Goal: Navigation & Orientation: Find specific page/section

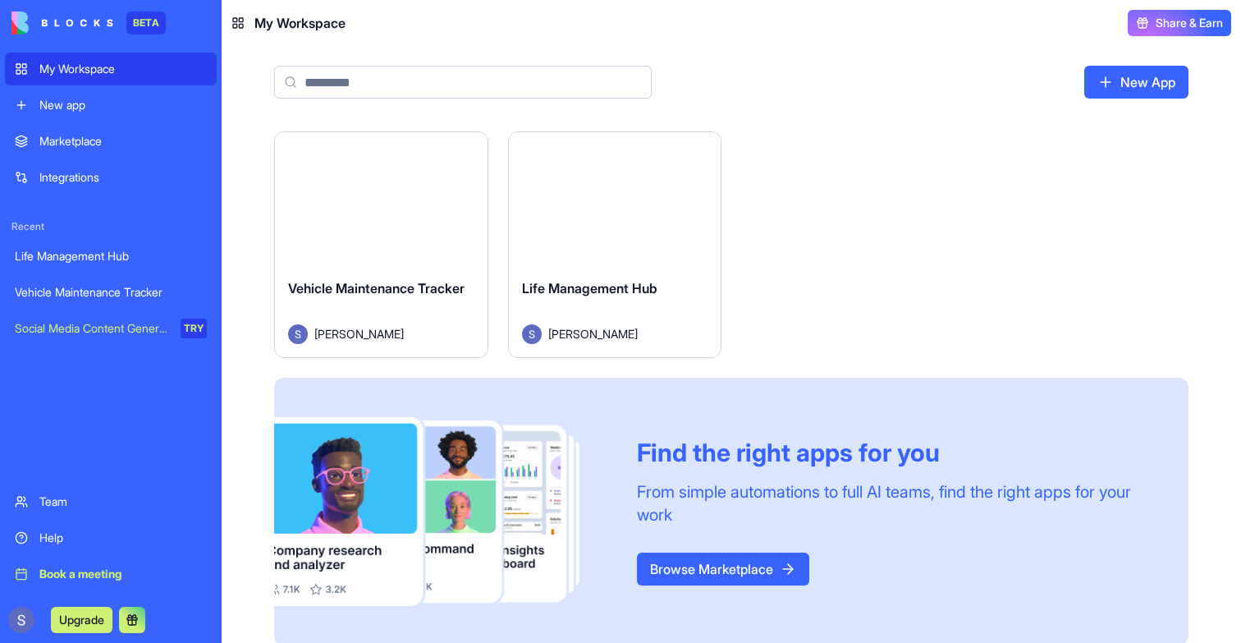
click at [603, 270] on div "Life Management Hub [PERSON_NAME]" at bounding box center [615, 311] width 213 height 92
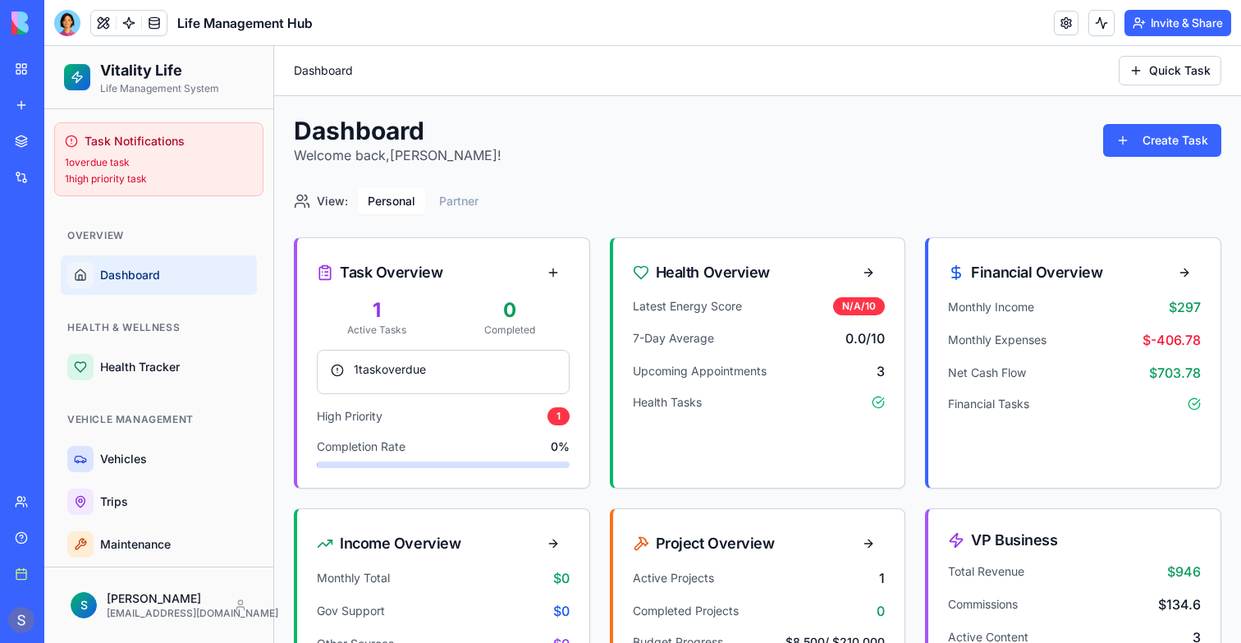
click at [183, 388] on div "Health & Wellness Health Tracker" at bounding box center [158, 350] width 209 height 85
click at [178, 371] on span "Health Tracker" at bounding box center [175, 367] width 150 height 16
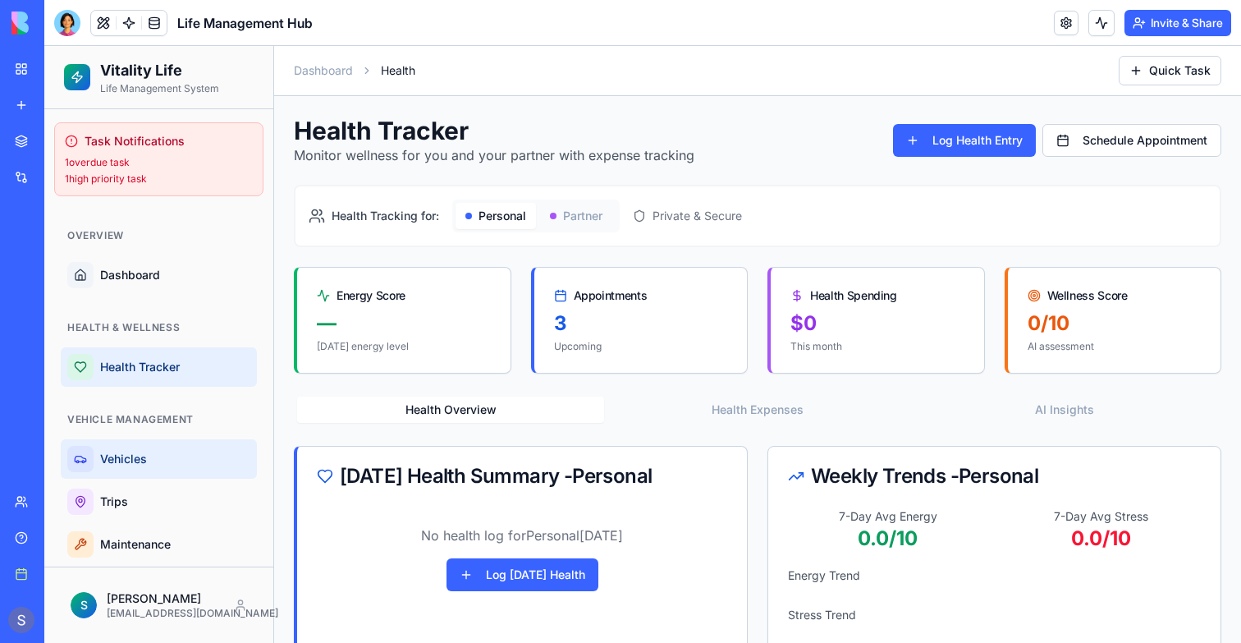
click at [116, 456] on span "Vehicles" at bounding box center [175, 459] width 150 height 16
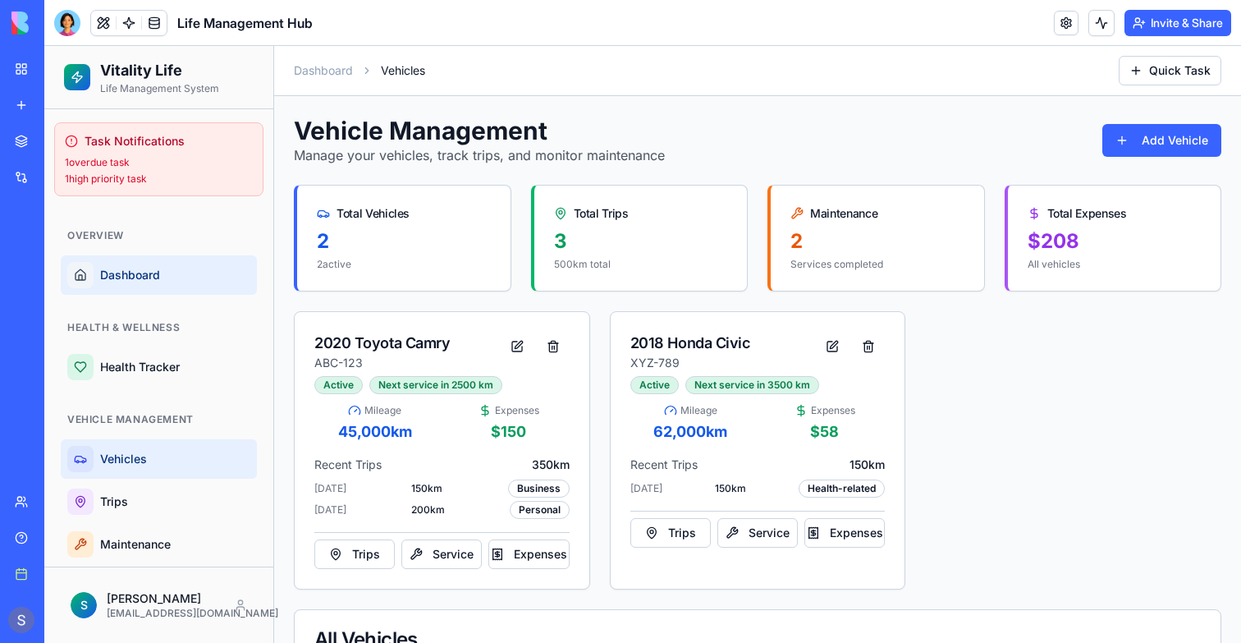
click at [140, 263] on link "Dashboard" at bounding box center [159, 274] width 196 height 39
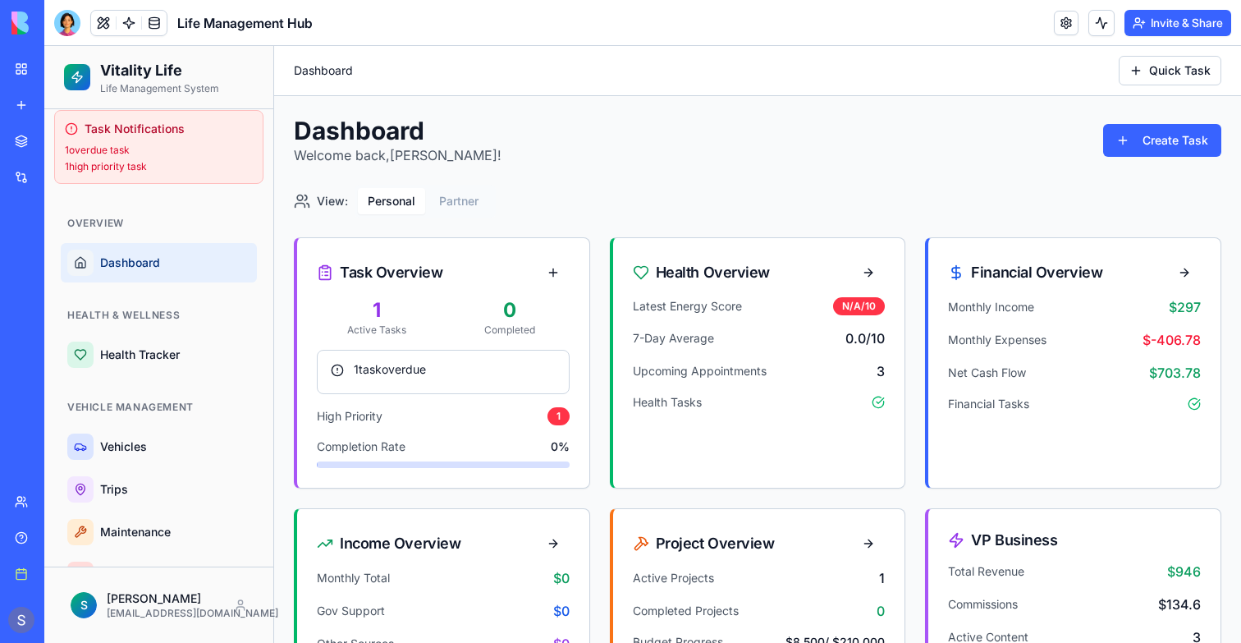
scroll to position [15, 0]
click at [187, 369] on link "Health Tracker" at bounding box center [159, 351] width 196 height 39
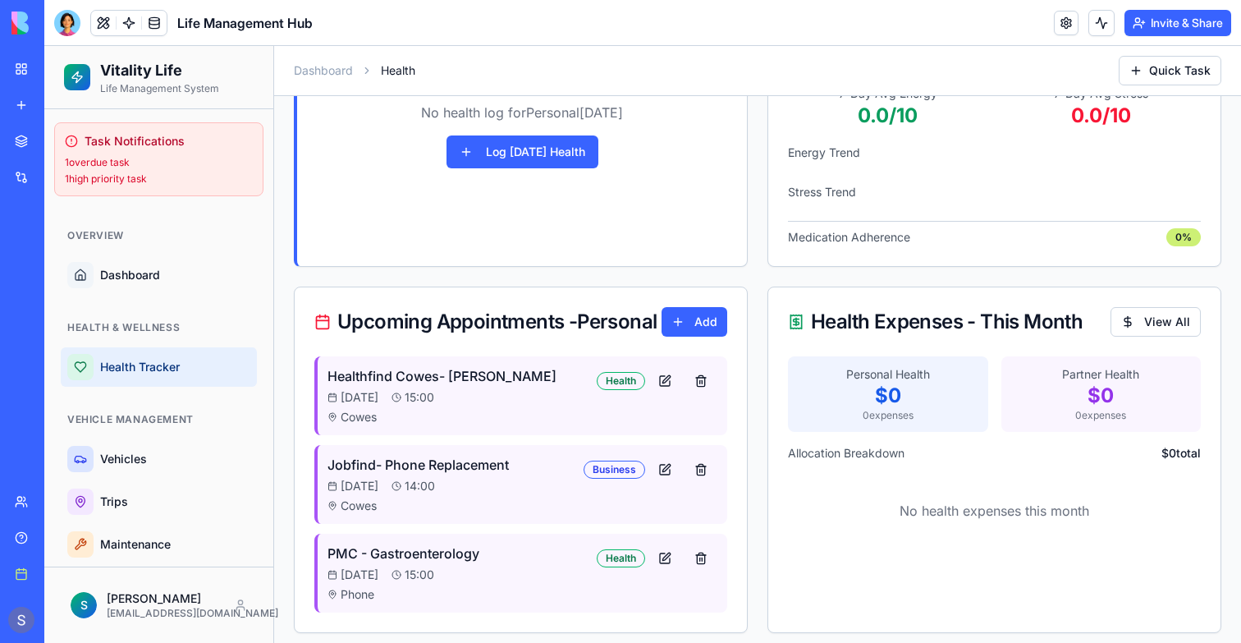
scroll to position [433, 0]
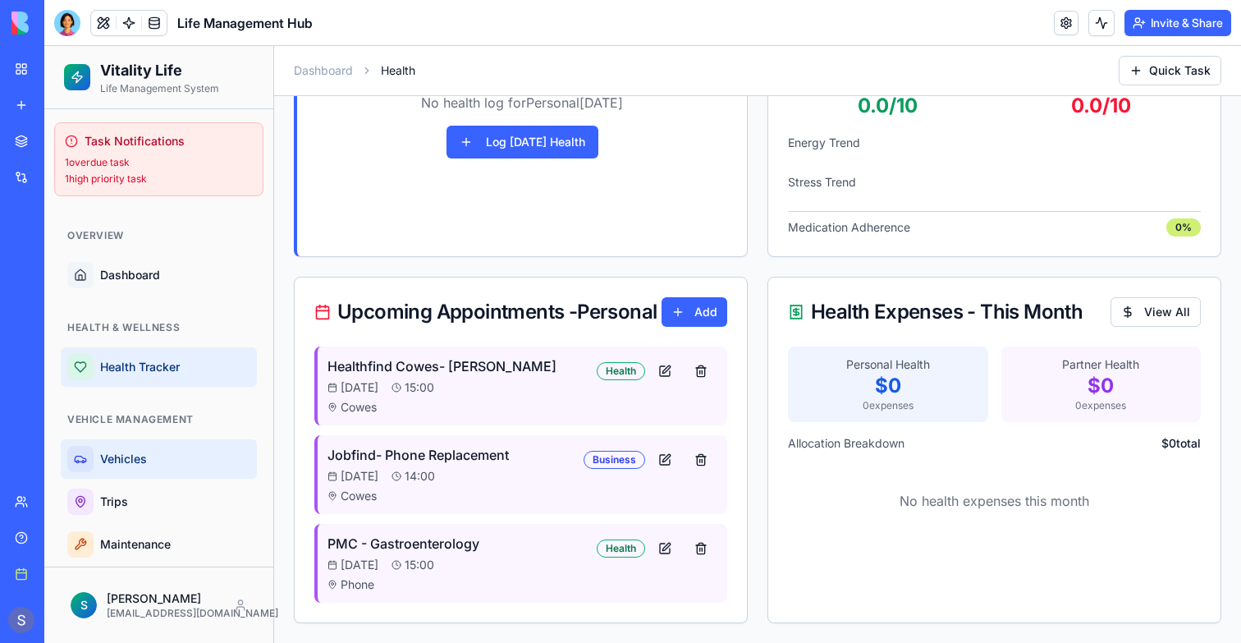
click at [140, 445] on link "Vehicles" at bounding box center [159, 458] width 196 height 39
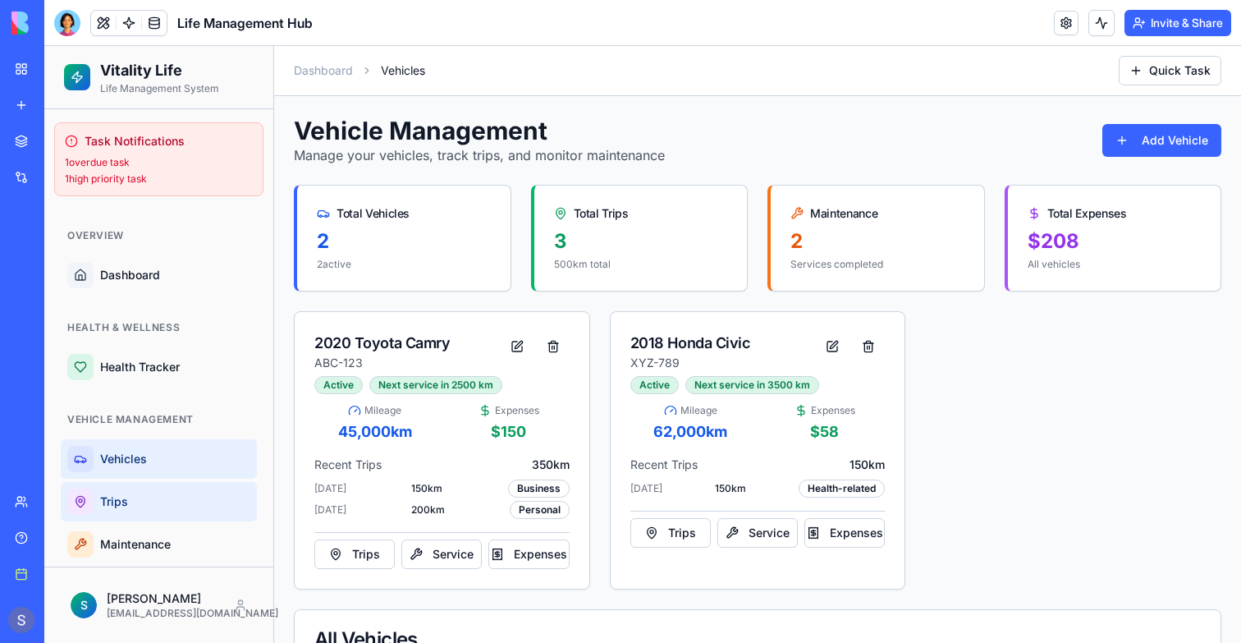
click at [175, 505] on span "Trips" at bounding box center [175, 501] width 150 height 16
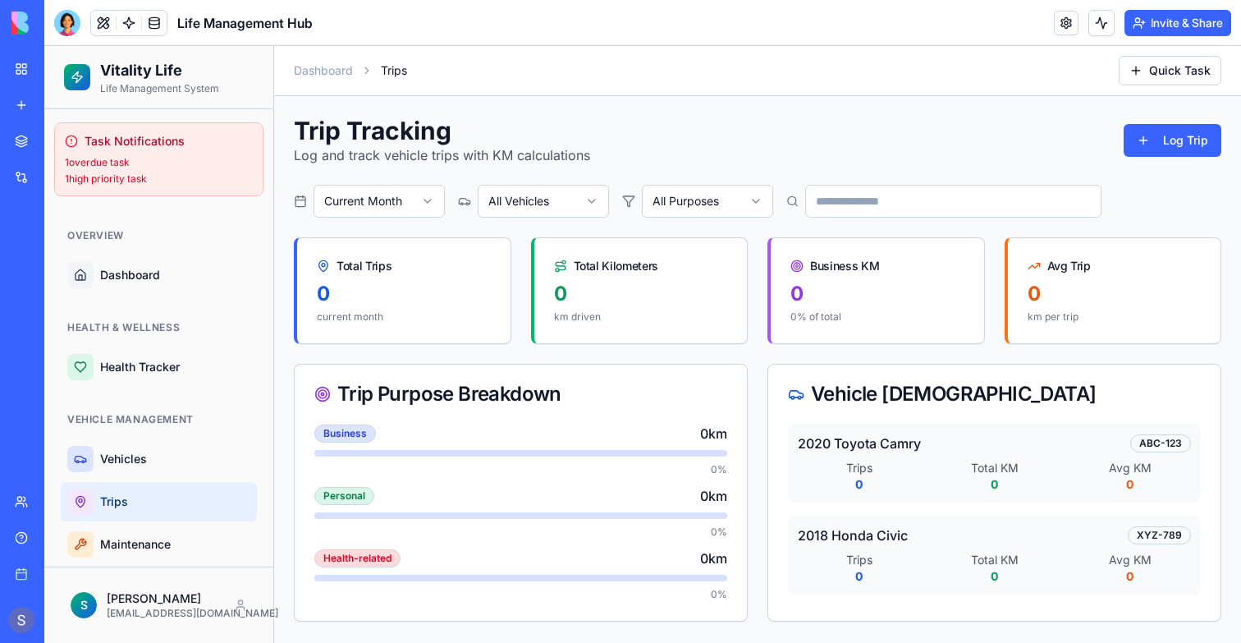
scroll to position [243, 0]
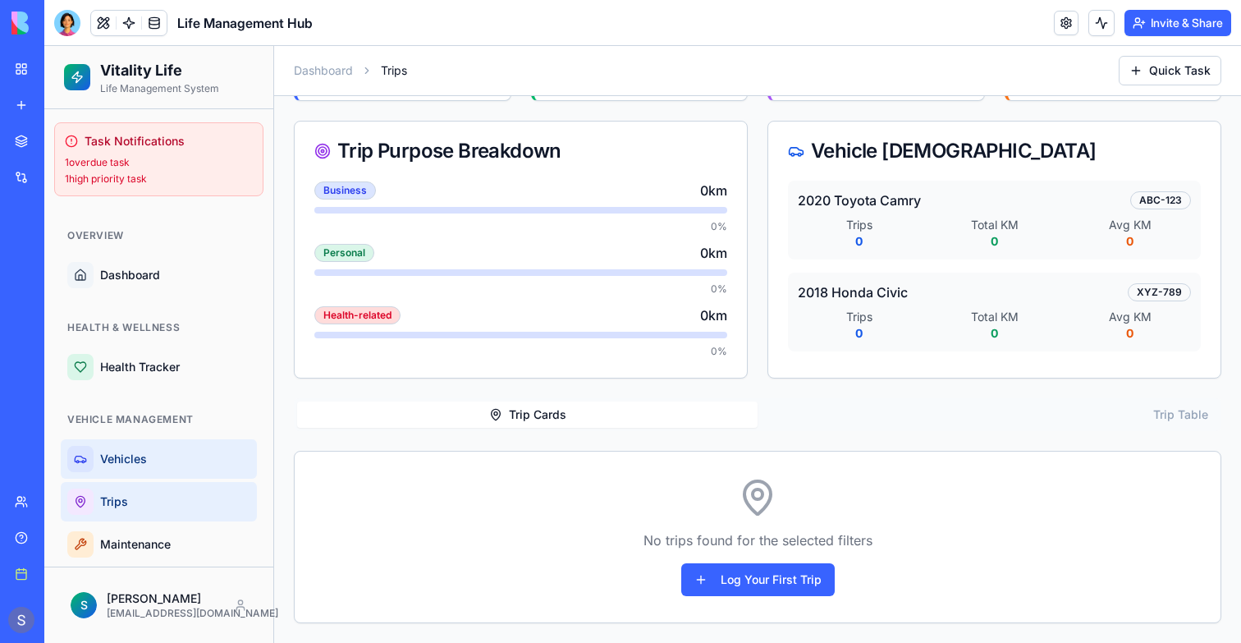
click at [148, 470] on link "Vehicles" at bounding box center [159, 458] width 196 height 39
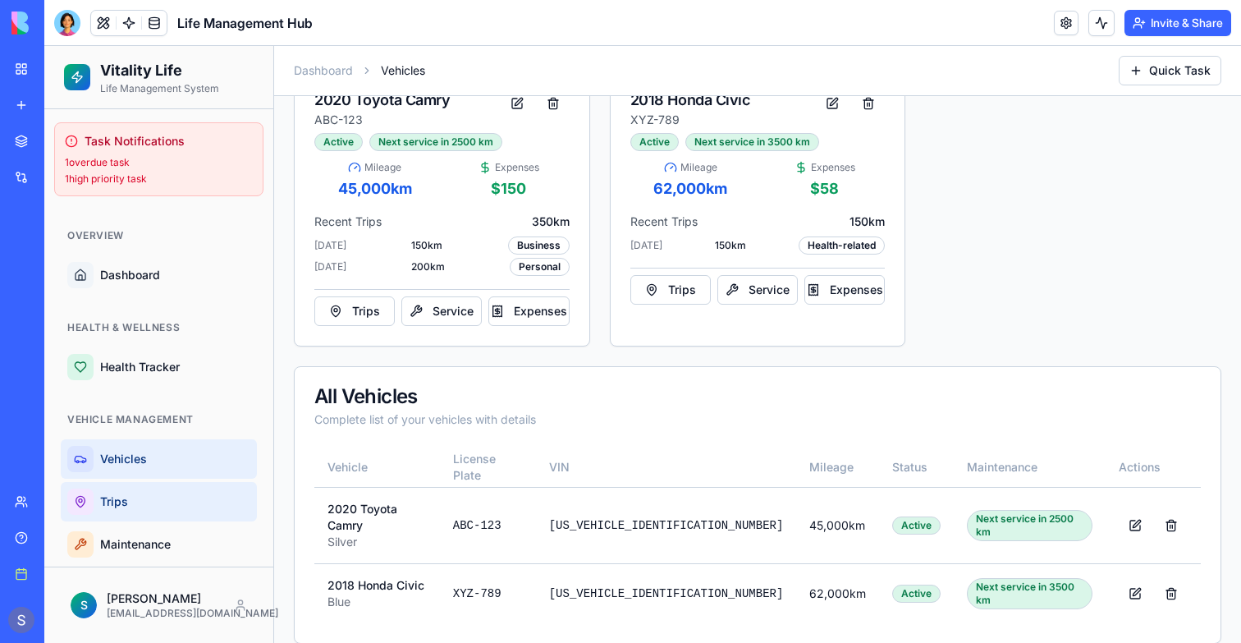
click at [144, 492] on link "Trips" at bounding box center [159, 501] width 196 height 39
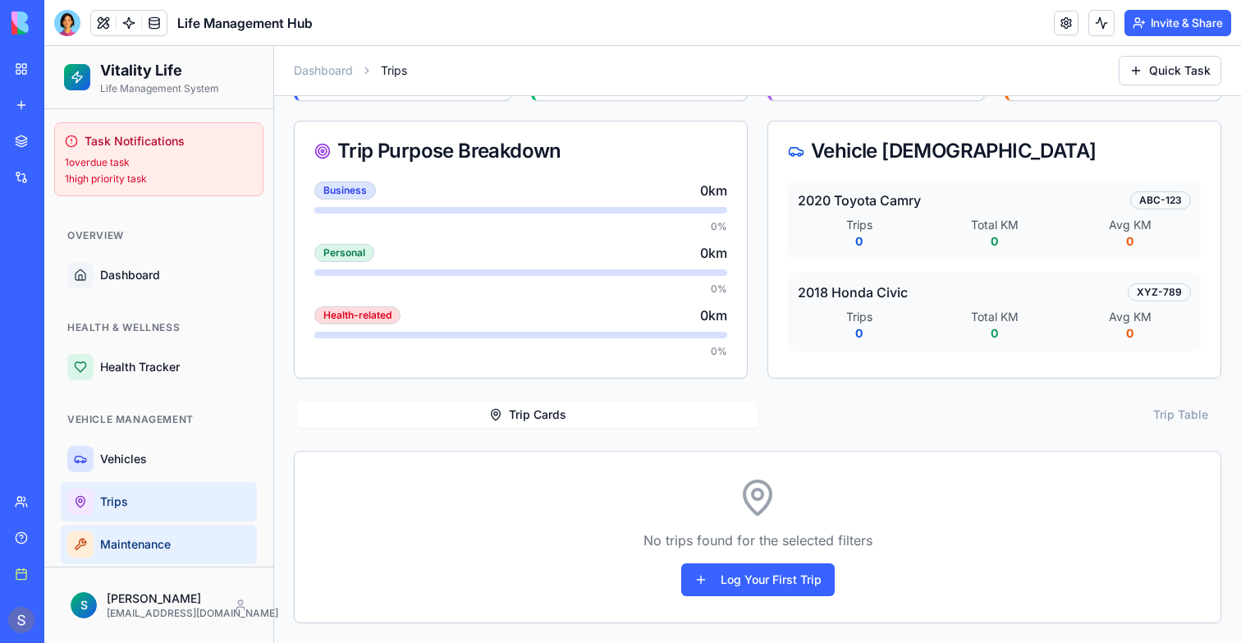
click at [144, 547] on span "Maintenance" at bounding box center [175, 544] width 150 height 16
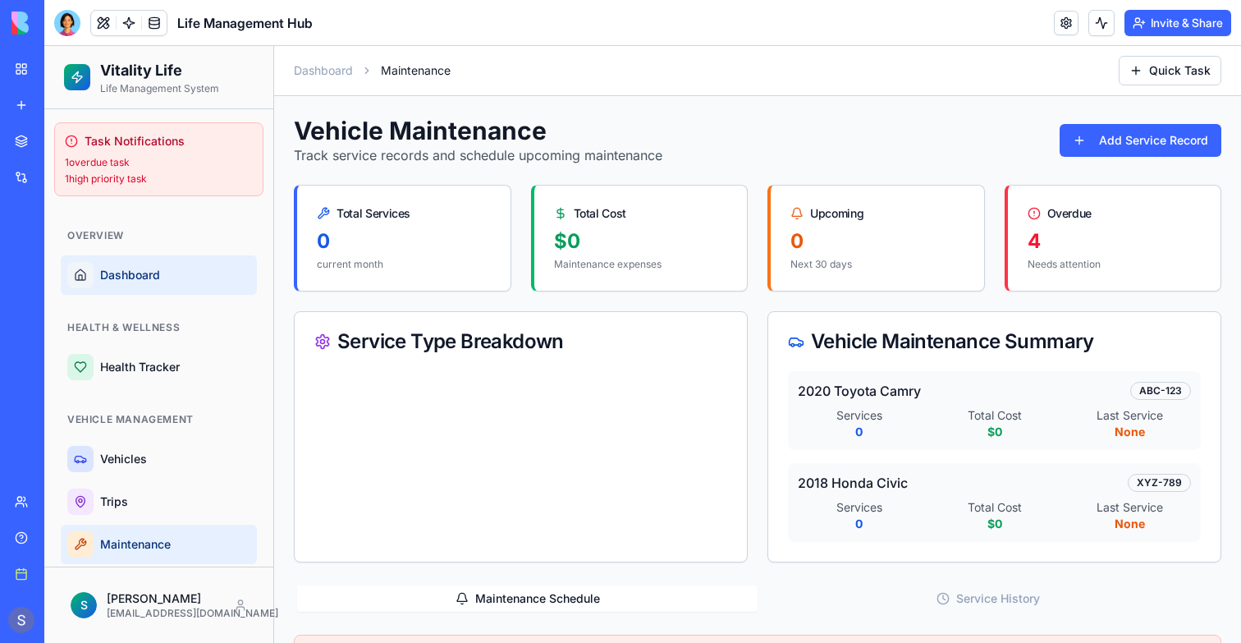
click at [148, 267] on span "Dashboard" at bounding box center [175, 275] width 150 height 16
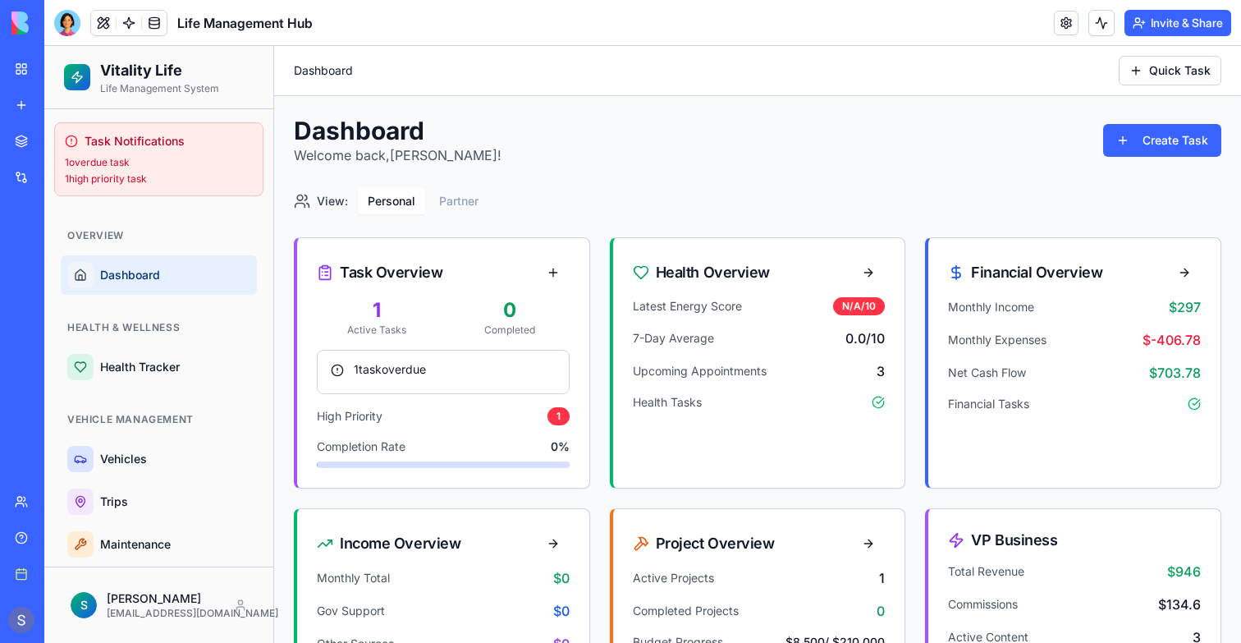
click at [23, 60] on link "My Workspace" at bounding box center [38, 69] width 66 height 33
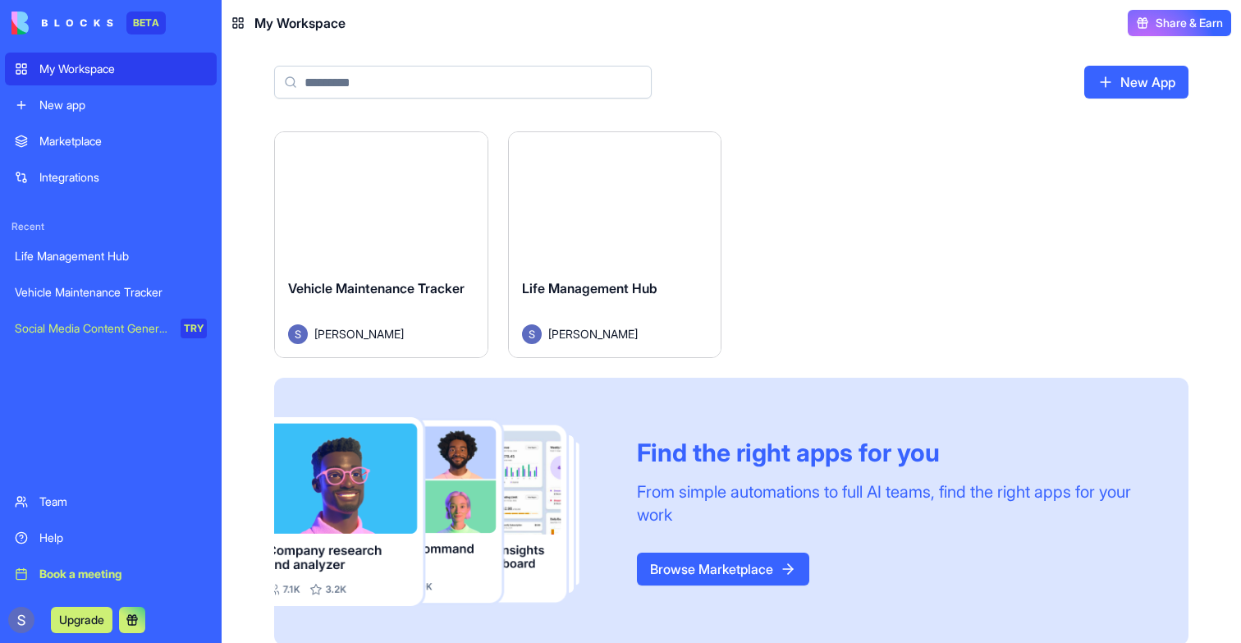
click at [396, 190] on button "Launch" at bounding box center [380, 198] width 123 height 33
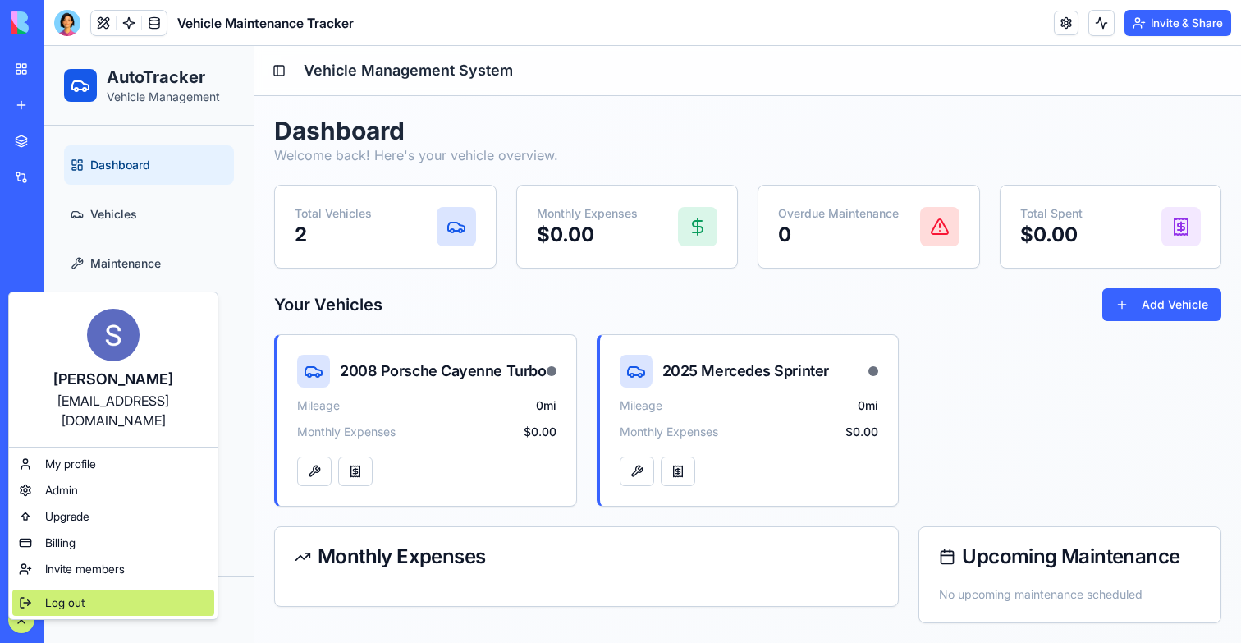
click at [62, 594] on span "Log out" at bounding box center [64, 602] width 39 height 16
